Goal: Information Seeking & Learning: Check status

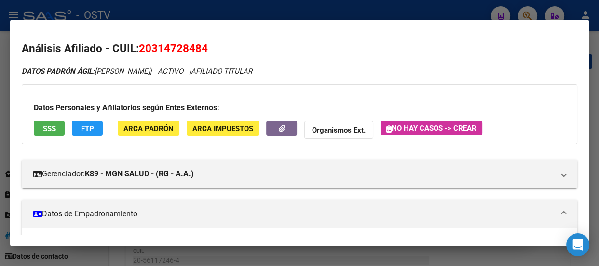
scroll to position [263, 0]
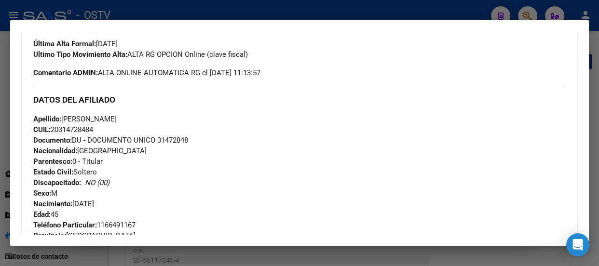
click at [175, 14] on div at bounding box center [299, 133] width 599 height 266
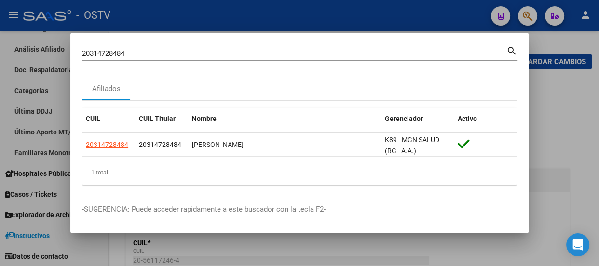
click at [171, 52] on input "20314728484" at bounding box center [294, 53] width 424 height 9
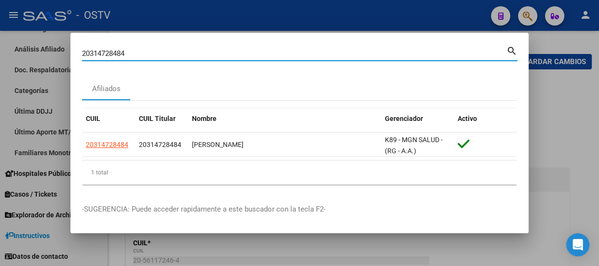
click at [171, 52] on input "20314728484" at bounding box center [294, 53] width 424 height 9
type input "26818832"
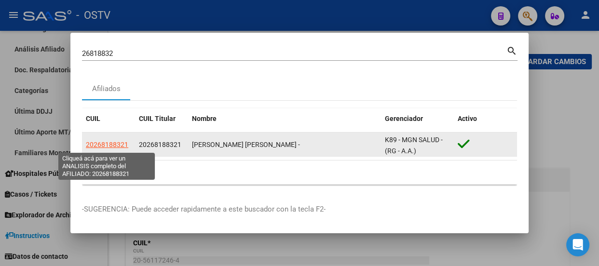
click at [109, 147] on span "20268188321" at bounding box center [107, 145] width 42 height 8
type textarea "20268188321"
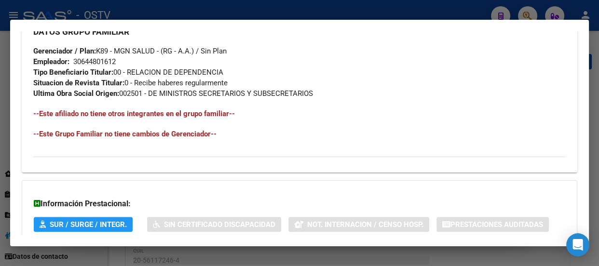
scroll to position [597, 0]
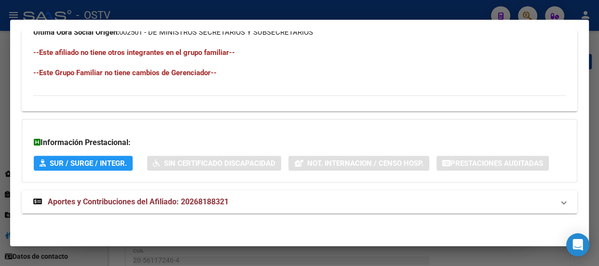
click at [291, 196] on mat-expansion-panel-header "Aportes y Contribuciones del Afiliado: 20268188321" at bounding box center [299, 201] width 555 height 23
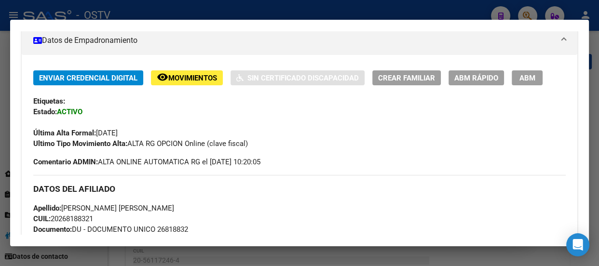
scroll to position [160, 0]
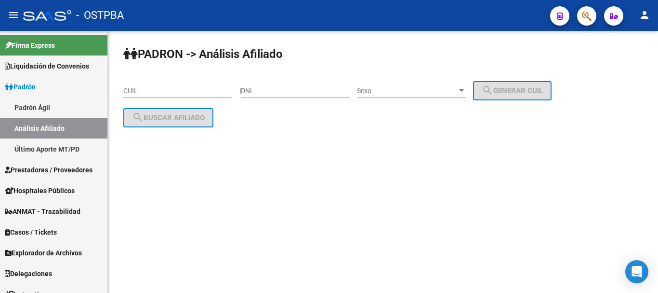
click at [581, 20] on button "button" at bounding box center [586, 15] width 19 height 19
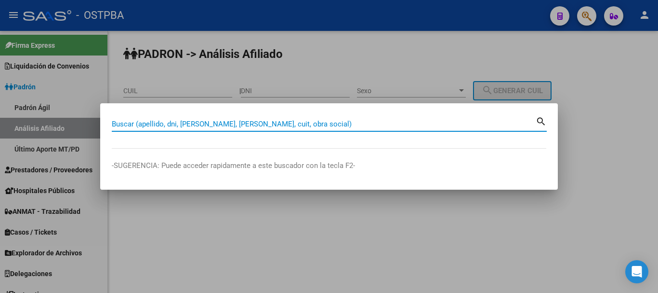
paste input "44712867"
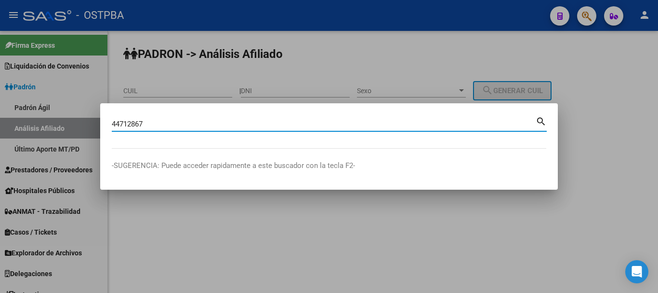
type input "44712867"
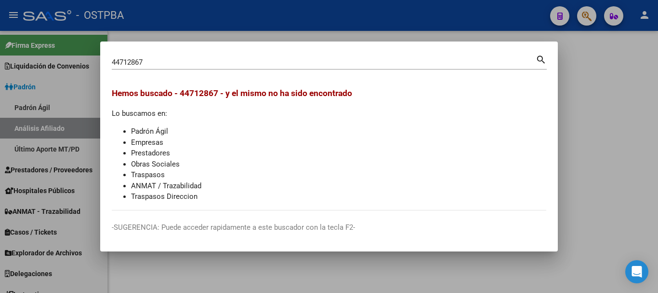
click at [290, 17] on div at bounding box center [329, 146] width 658 height 293
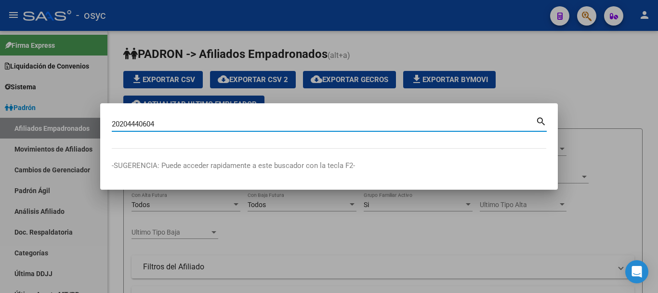
type input "20204440604"
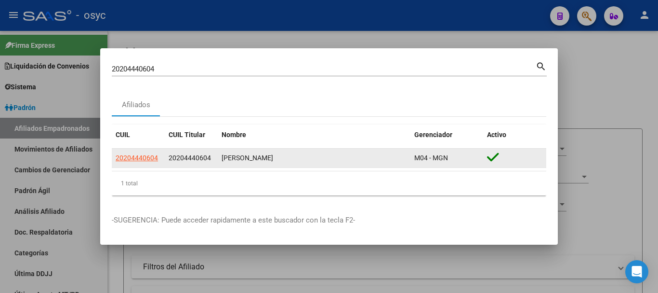
click at [132, 164] on datatable-body-cell "20204440604" at bounding box center [138, 157] width 53 height 19
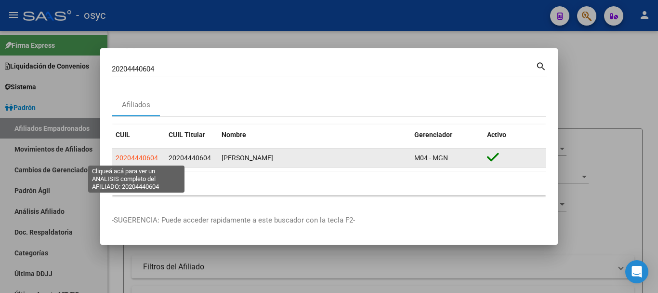
click at [136, 161] on span "20204440604" at bounding box center [137, 158] width 42 height 8
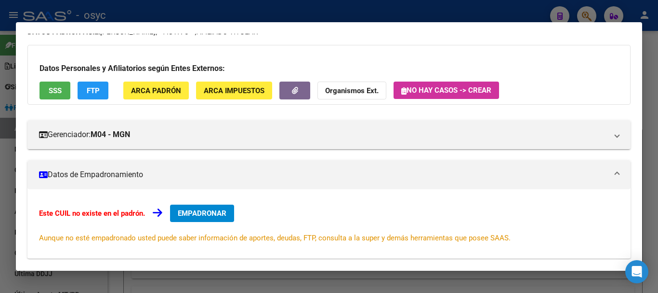
scroll to position [167, 0]
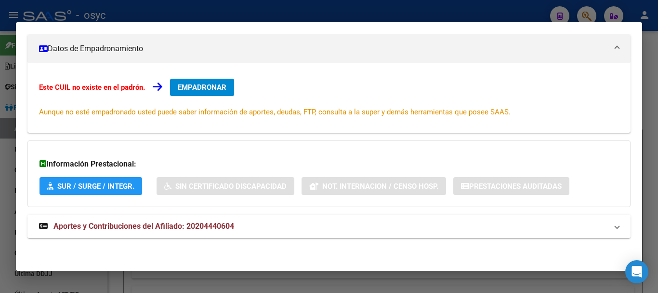
click at [240, 233] on mat-expansion-panel-header "Aportes y Contribuciones del Afiliado: 20204440604" at bounding box center [328, 225] width 603 height 23
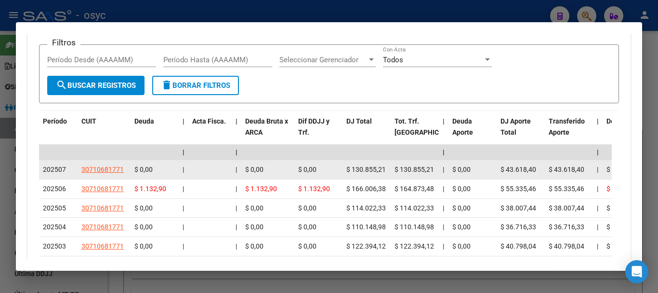
scroll to position [554, 0]
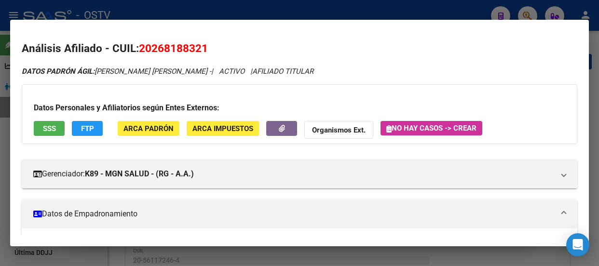
click at [135, 9] on div at bounding box center [299, 133] width 599 height 266
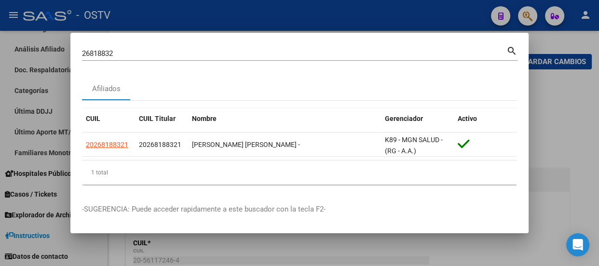
click at [169, 58] on div "26818832 Buscar (apellido, dni, cuil, nro traspaso, cuit, obra social)" at bounding box center [294, 53] width 424 height 14
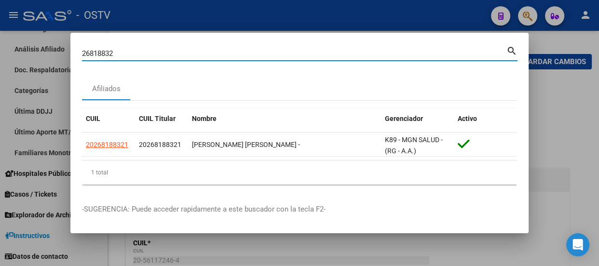
click at [168, 54] on input "26818832" at bounding box center [294, 53] width 424 height 9
click at [166, 51] on input "26818832" at bounding box center [294, 53] width 424 height 9
click at [166, 49] on input "26818832" at bounding box center [294, 53] width 424 height 9
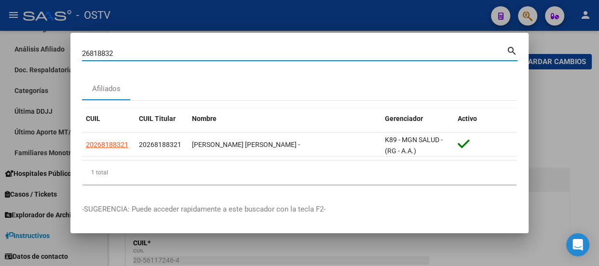
paste input "0375546168"
type input "20375546168"
